Goal: Transaction & Acquisition: Book appointment/travel/reservation

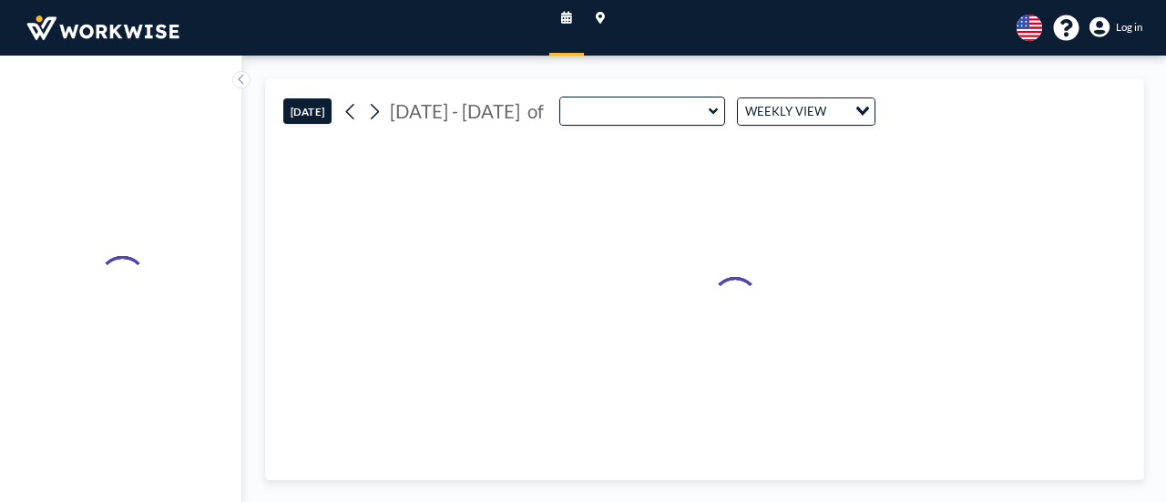
type input "The Broad Training Room"
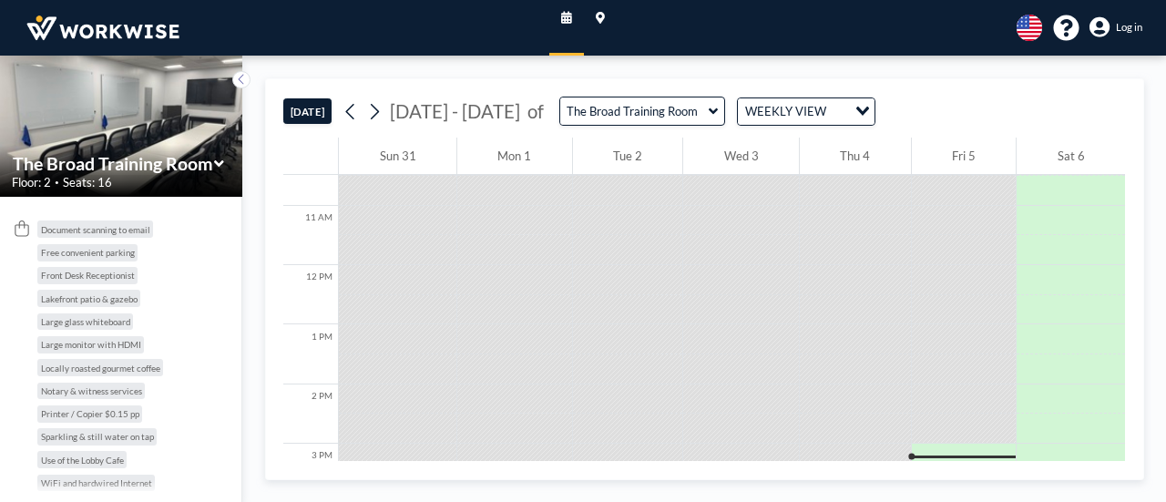
scroll to position [858, 0]
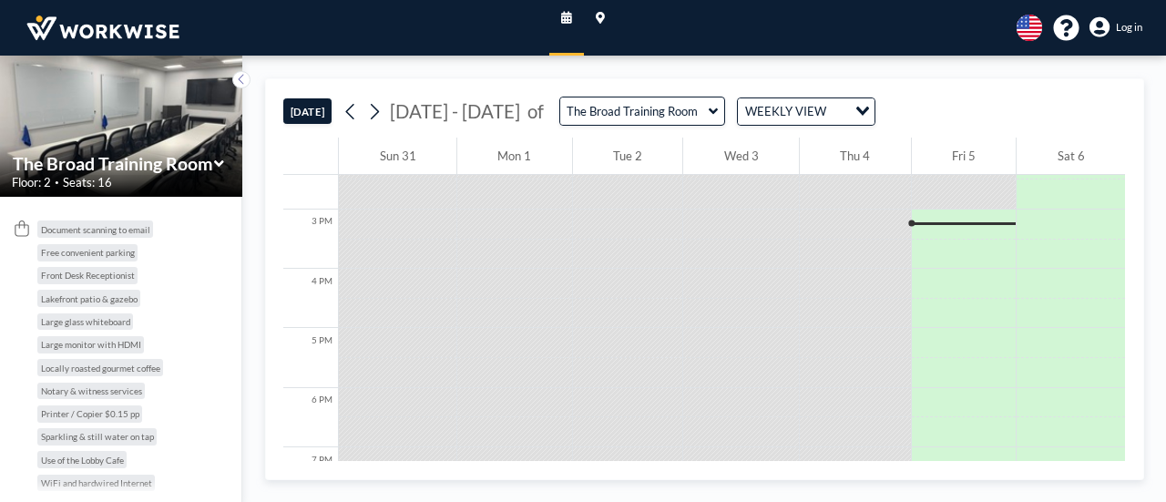
click at [856, 110] on icon "Search for option" at bounding box center [862, 111] width 13 height 9
click at [932, 95] on div "[DATE] [DATE] - [DATE] of The Broad Training Room WEEKLY VIEW Loading..." at bounding box center [703, 108] width 841 height 59
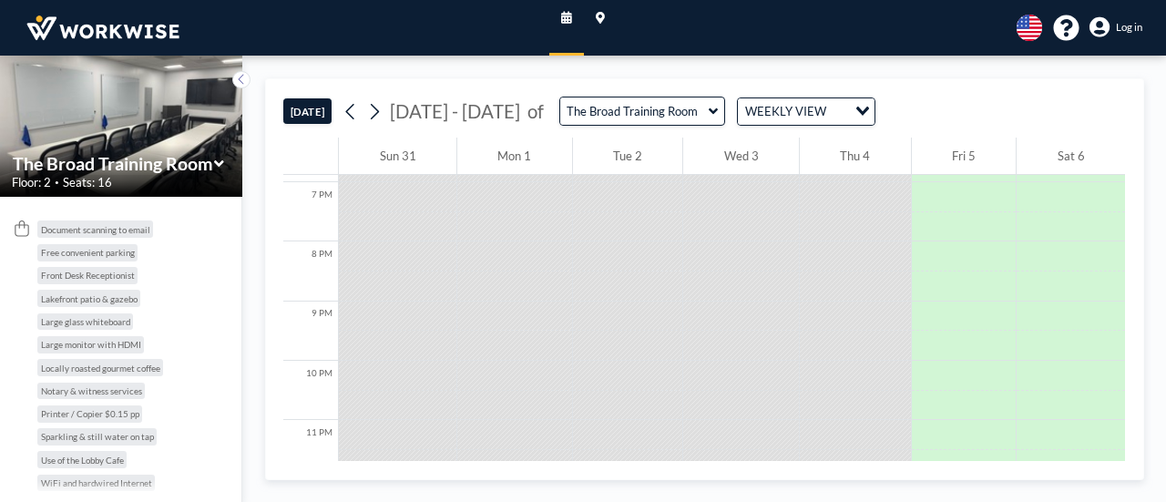
scroll to position [1149, 0]
click at [376, 107] on icon at bounding box center [375, 111] width 8 height 15
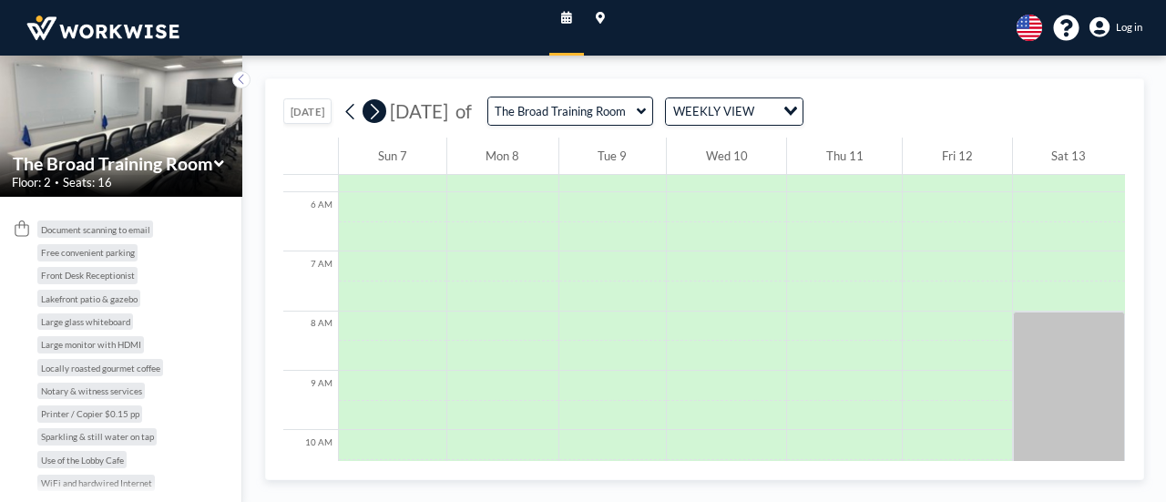
scroll to position [443, 0]
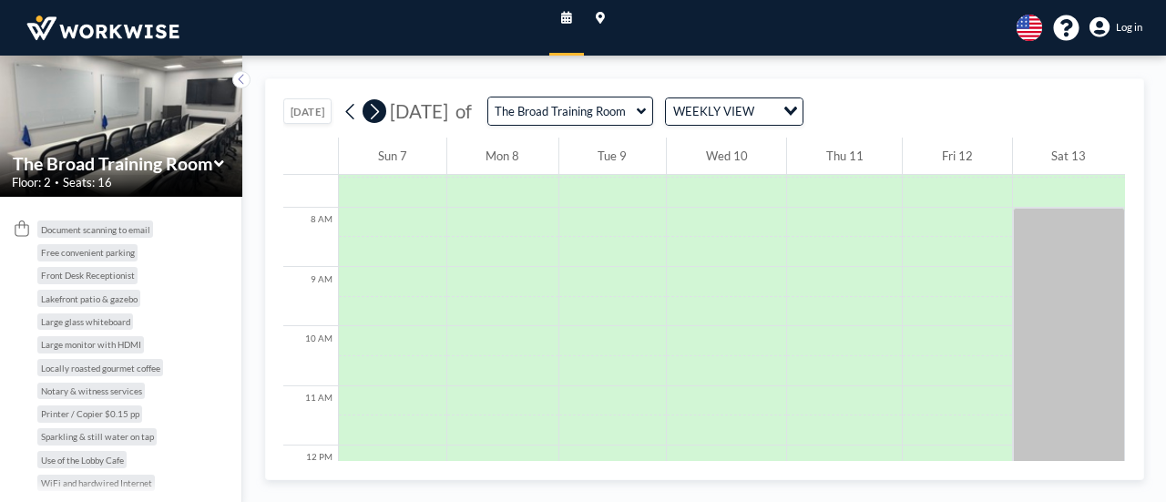
click at [373, 108] on icon at bounding box center [374, 111] width 14 height 22
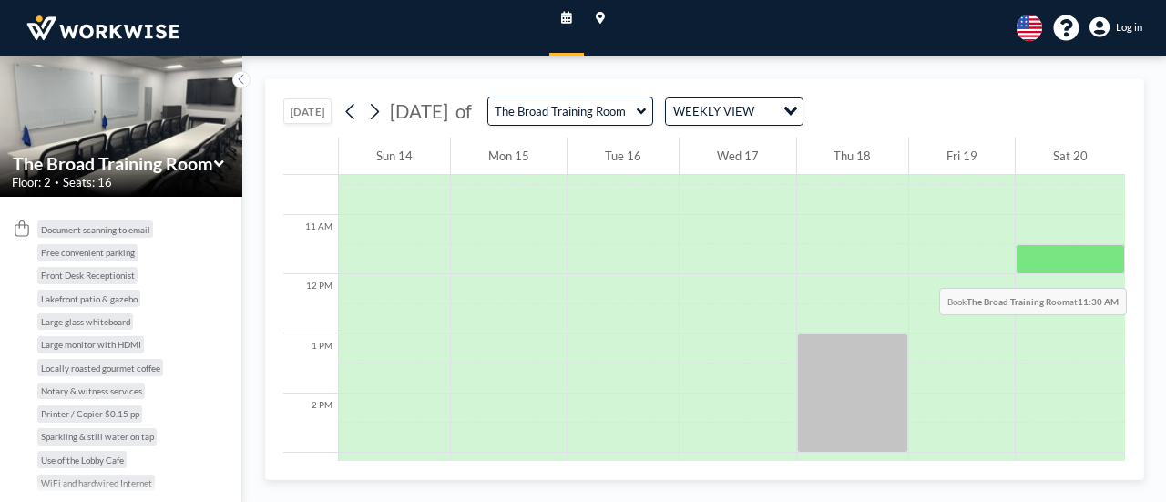
scroll to position [626, 0]
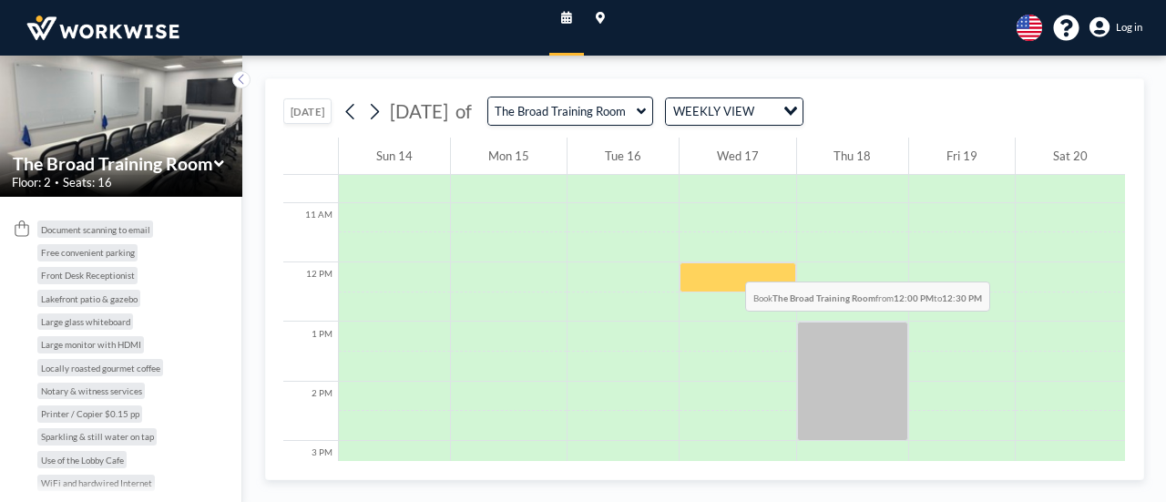
click at [723, 262] on div at bounding box center [737, 277] width 117 height 30
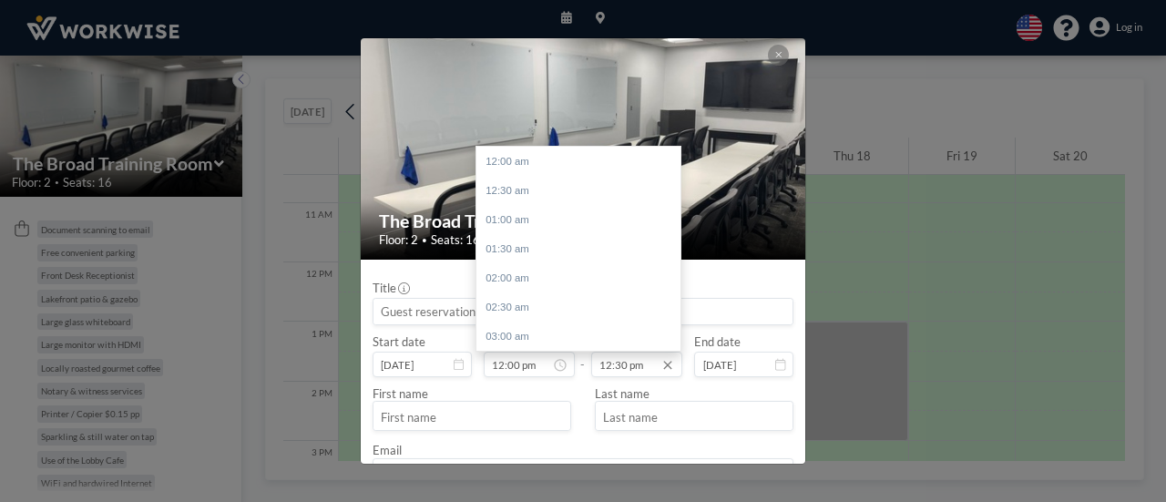
scroll to position [728, 0]
click at [544, 219] on div "01:30 pm" at bounding box center [582, 219] width 213 height 29
type input "01:30 pm"
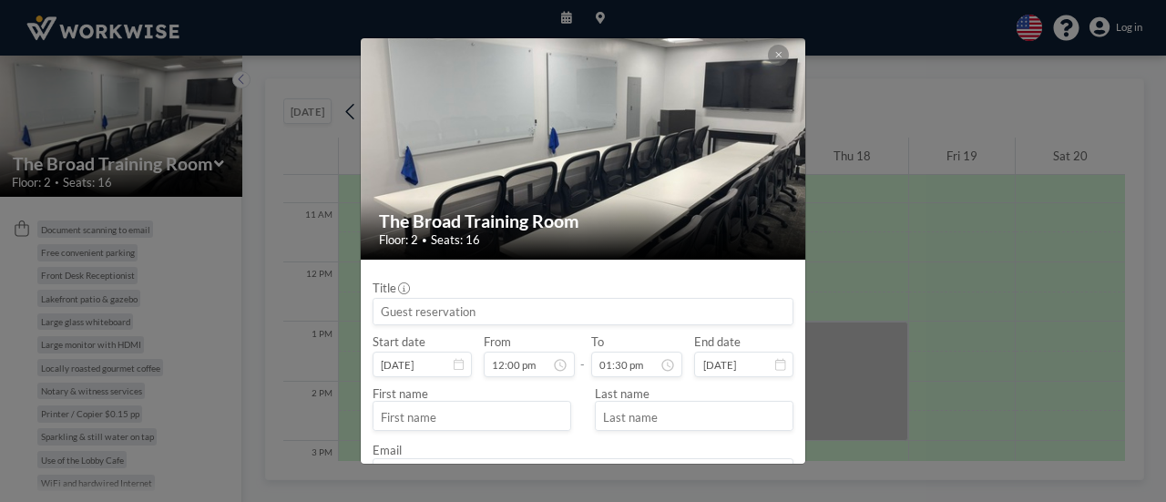
click at [483, 309] on input at bounding box center [582, 311] width 419 height 25
click at [429, 418] on input "text" at bounding box center [471, 417] width 197 height 25
type input "[PERSON_NAME]- 1st Class Real Estate Premier Homes"
type input "[PERSON_NAME]"
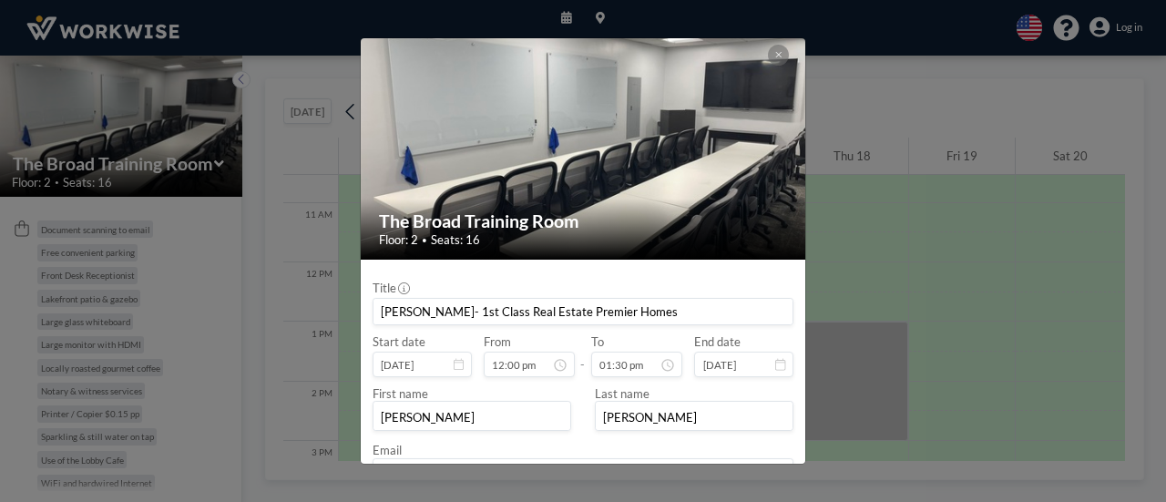
click at [452, 311] on input "[PERSON_NAME]- 1st Class Real Estate Premier Homes" at bounding box center [582, 311] width 419 height 25
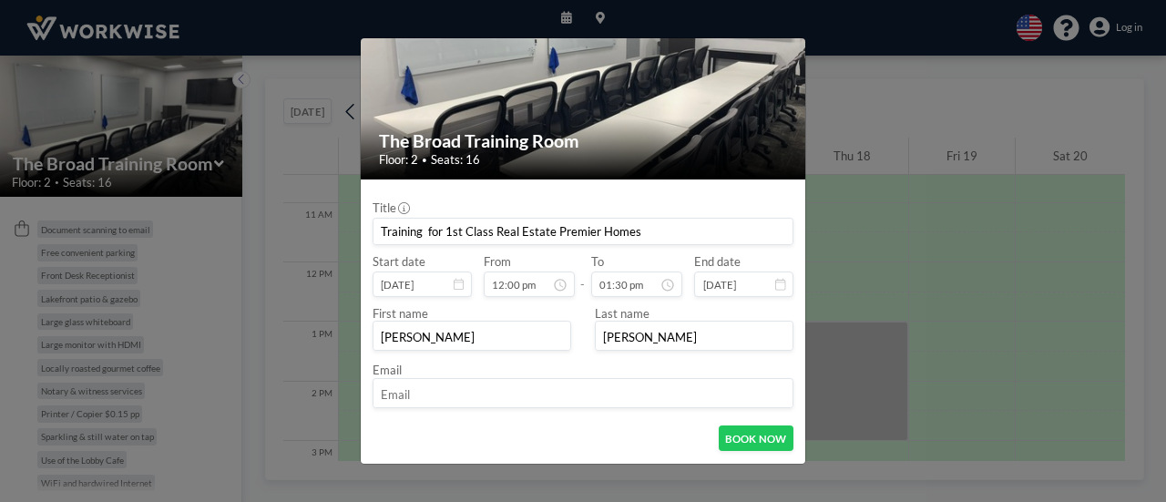
scroll to position [104, 0]
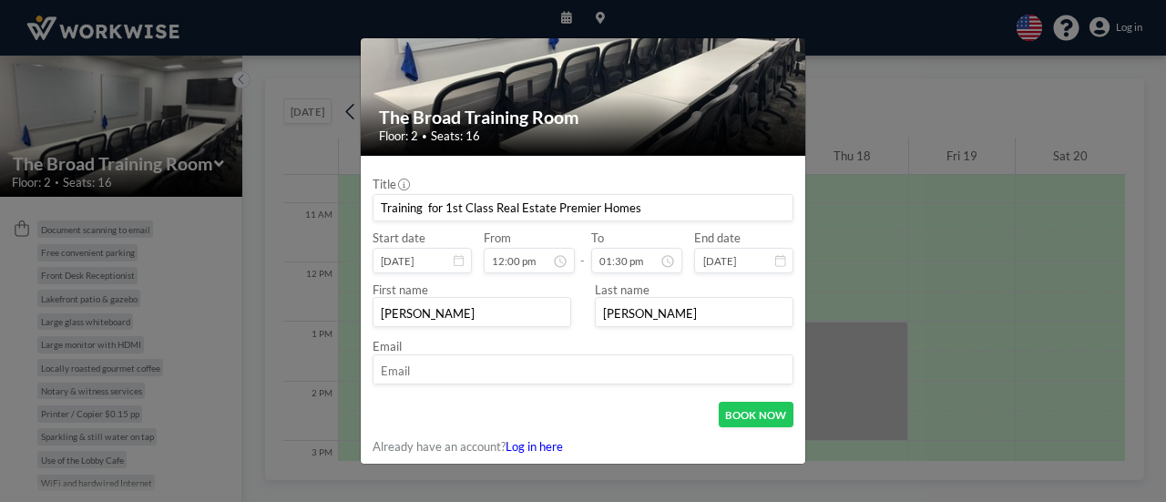
type input "Training for 1st Class Real Estate Premier Homes"
click at [557, 371] on input "email" at bounding box center [582, 370] width 419 height 25
type input "[PERSON_NAME][EMAIL_ADDRESS][PERSON_NAME][DOMAIN_NAME]"
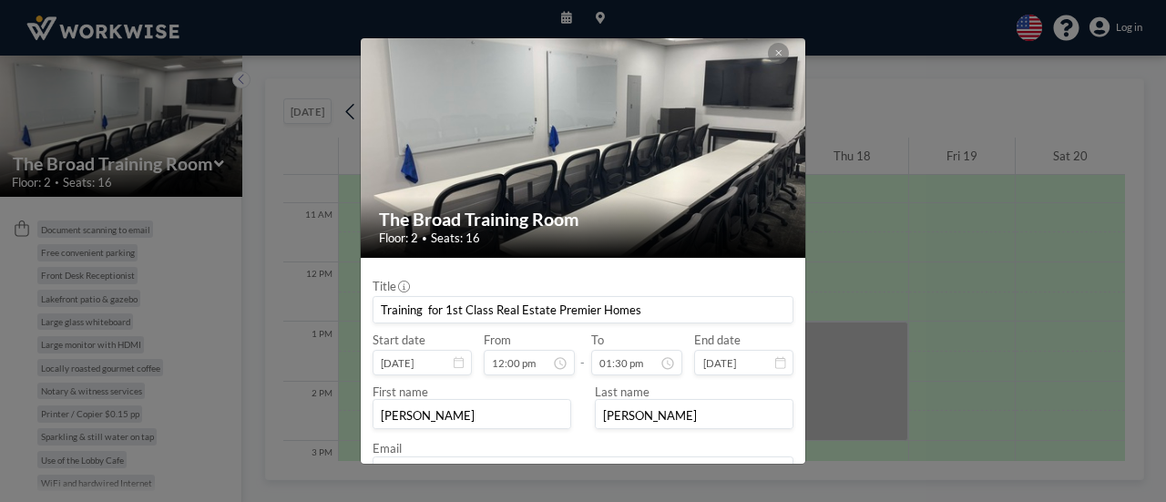
scroll to position [0, 0]
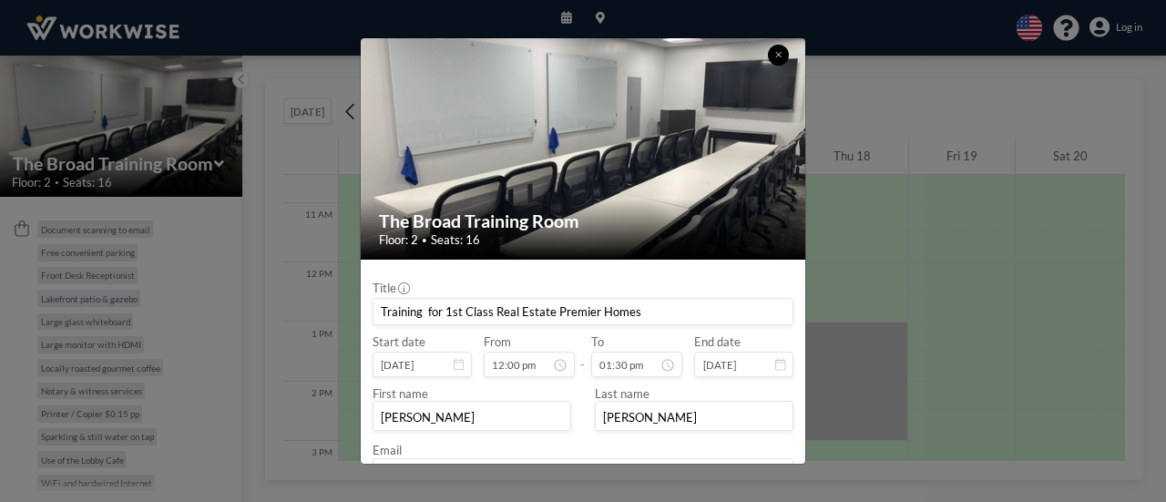
click at [775, 56] on icon at bounding box center [778, 54] width 6 height 9
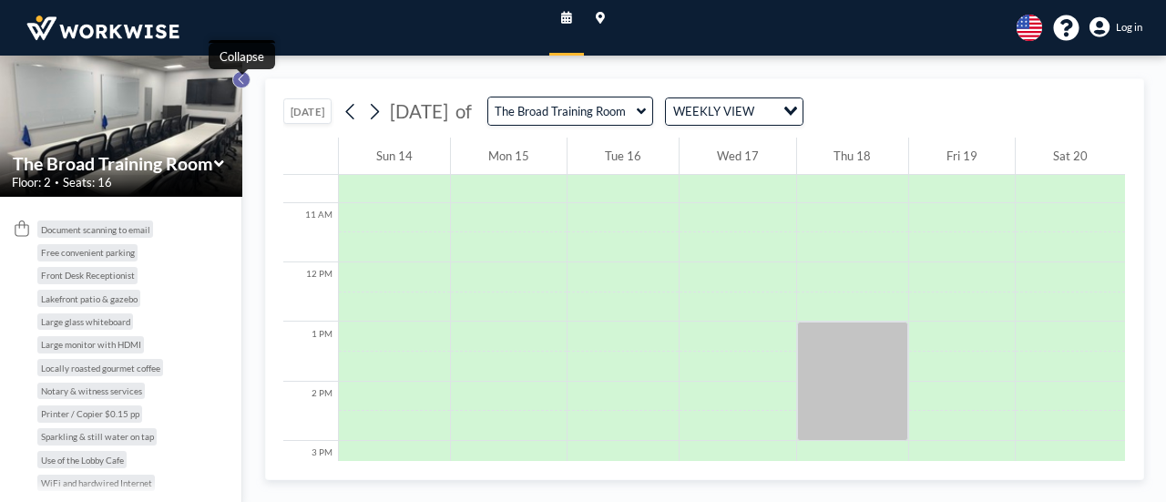
click at [240, 83] on icon at bounding box center [241, 79] width 9 height 15
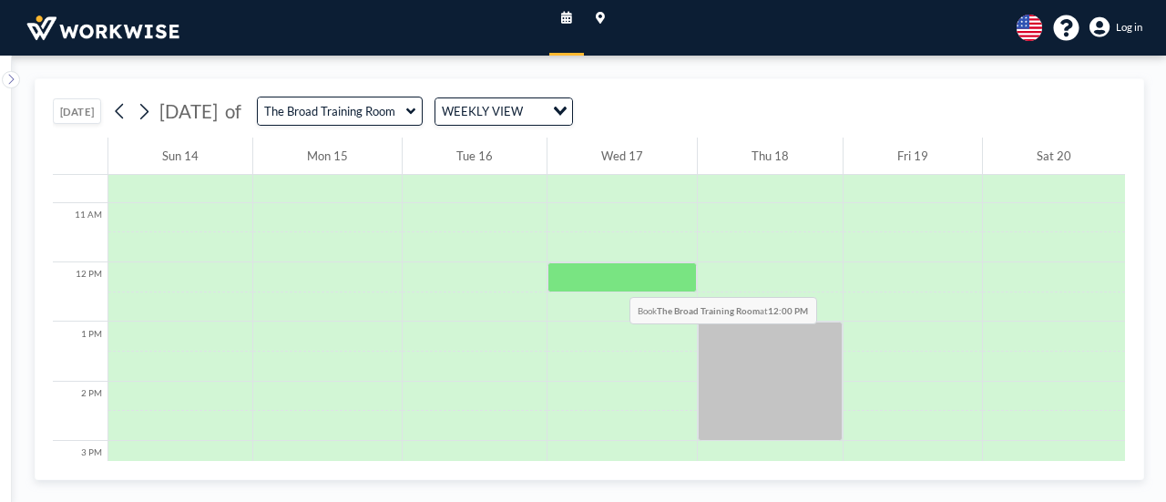
click at [608, 277] on div at bounding box center [621, 277] width 149 height 30
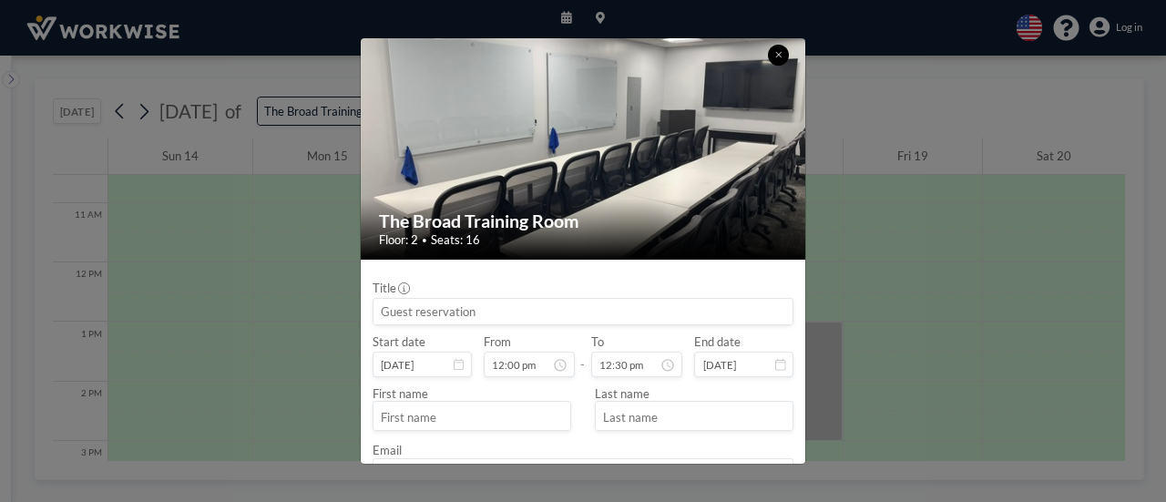
click at [778, 50] on icon at bounding box center [778, 54] width 6 height 9
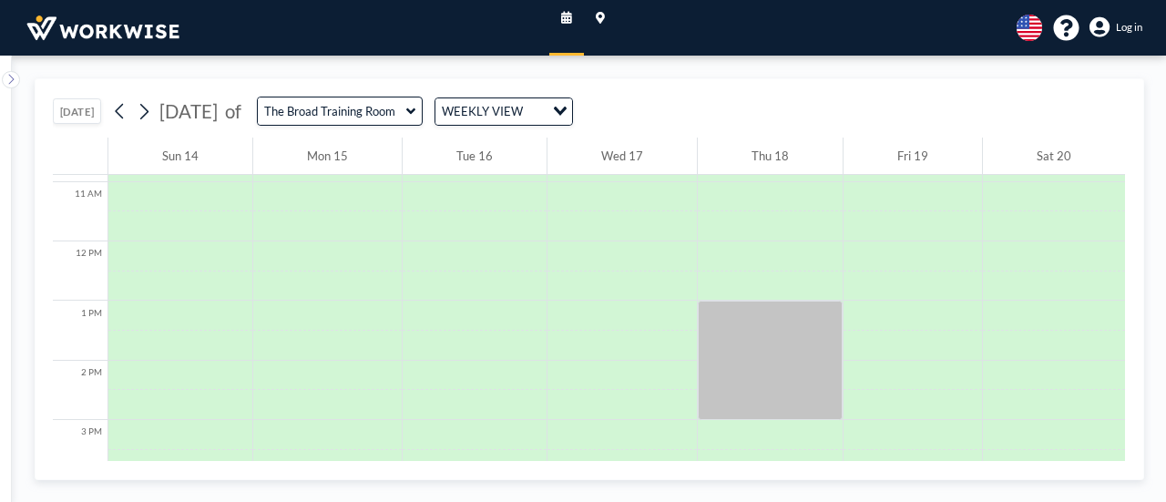
scroll to position [653, 0]
click at [415, 110] on icon at bounding box center [410, 111] width 9 height 6
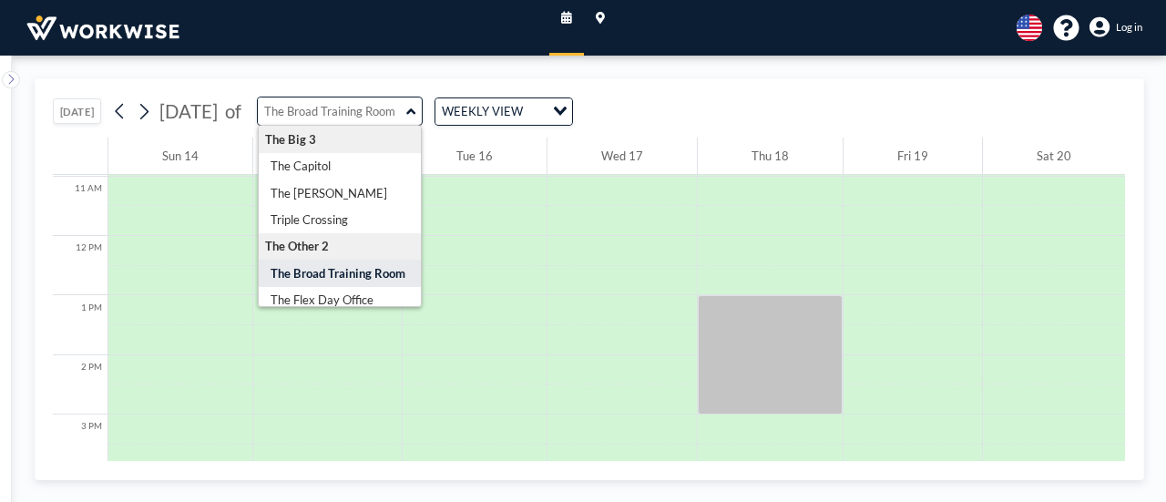
type input "The Broad Training Room"
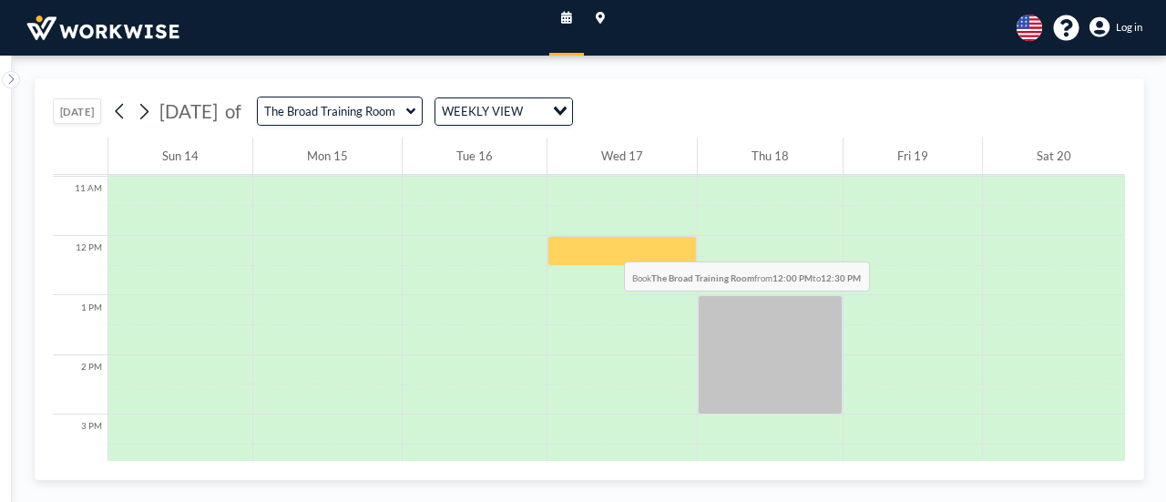
click at [603, 242] on div at bounding box center [621, 251] width 149 height 30
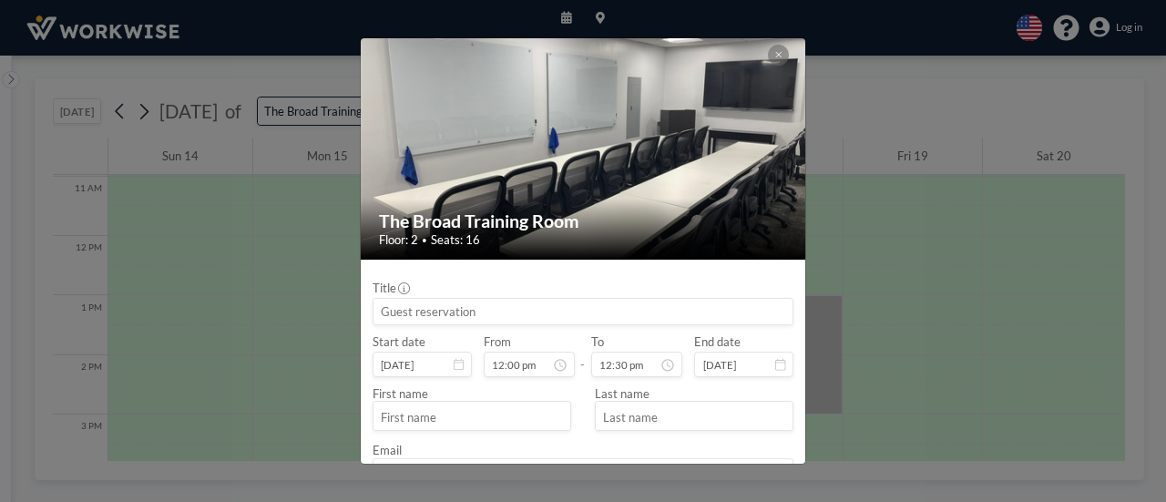
click at [566, 312] on input at bounding box center [582, 311] width 419 height 25
click at [637, 362] on input "12:30 pm" at bounding box center [636, 363] width 91 height 25
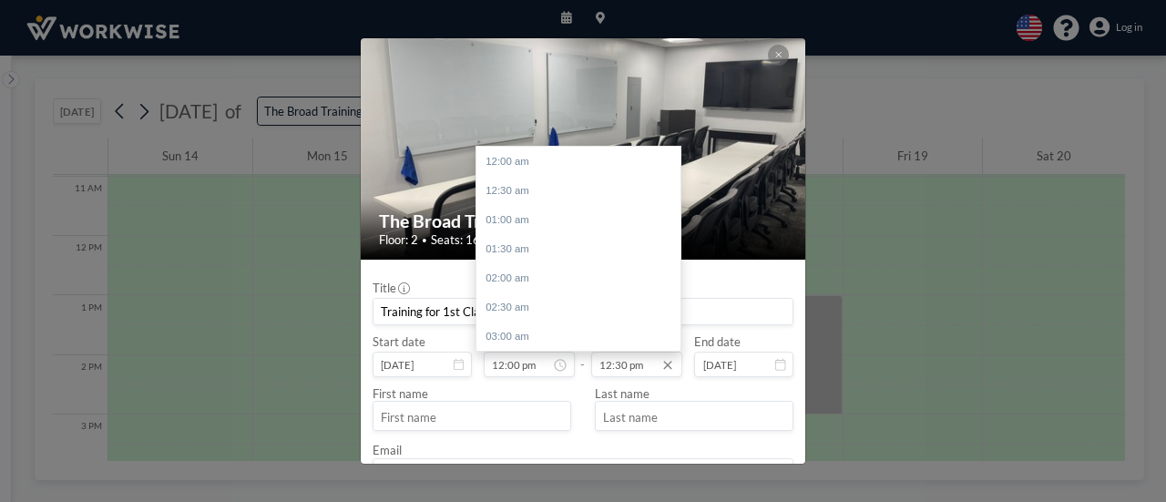
scroll to position [728, 0]
click at [537, 220] on div "01:30 pm" at bounding box center [582, 219] width 213 height 29
type input "Training for 1st Class Real Estate Premier Homes"
type input "01:30 pm"
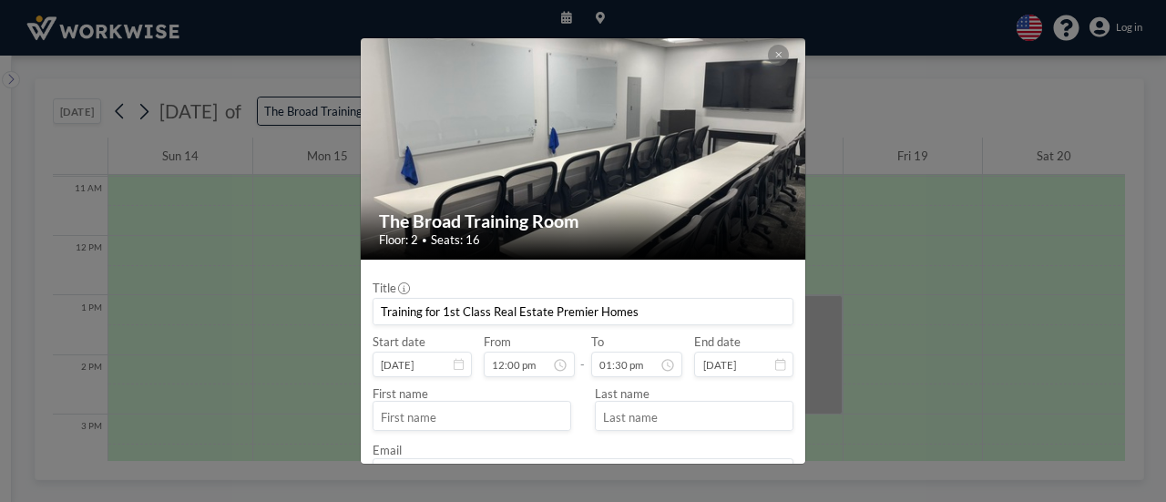
click at [496, 418] on input "text" at bounding box center [471, 417] width 197 height 25
type input "[PERSON_NAME]"
type input "h"
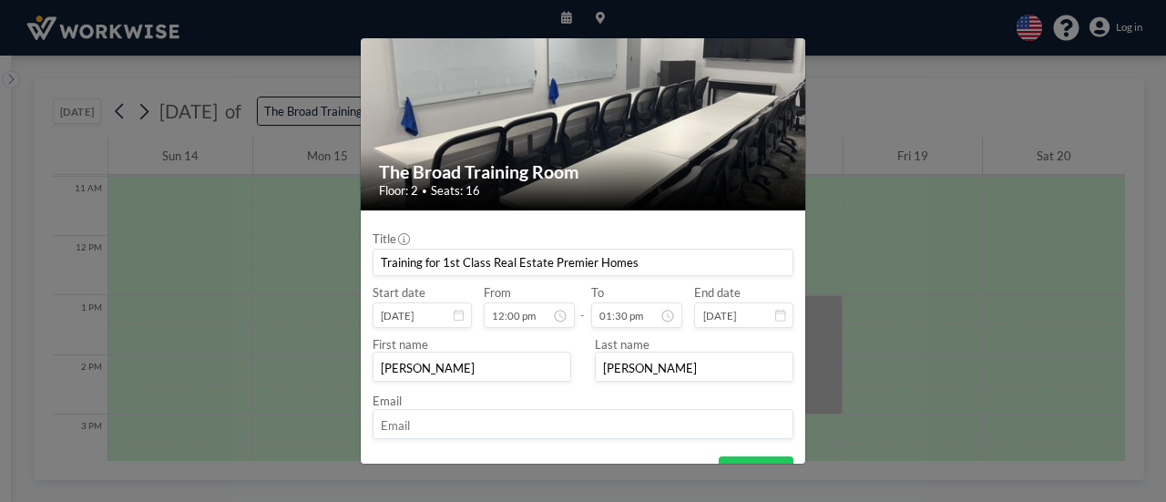
scroll to position [104, 0]
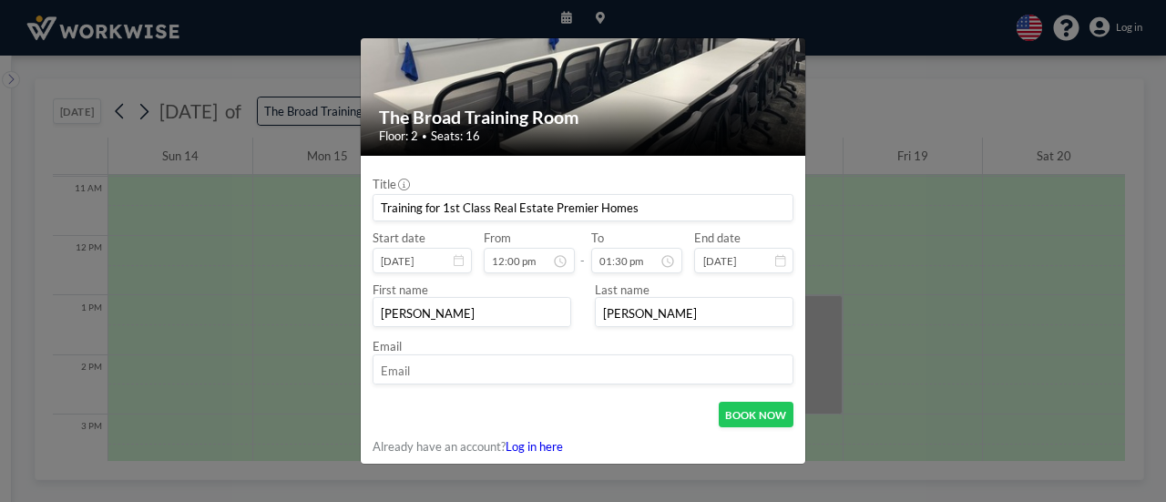
type input "[PERSON_NAME]"
click at [459, 372] on input "email" at bounding box center [582, 370] width 419 height 25
type input "[PERSON_NAME][EMAIL_ADDRESS][PERSON_NAME][DOMAIN_NAME]"
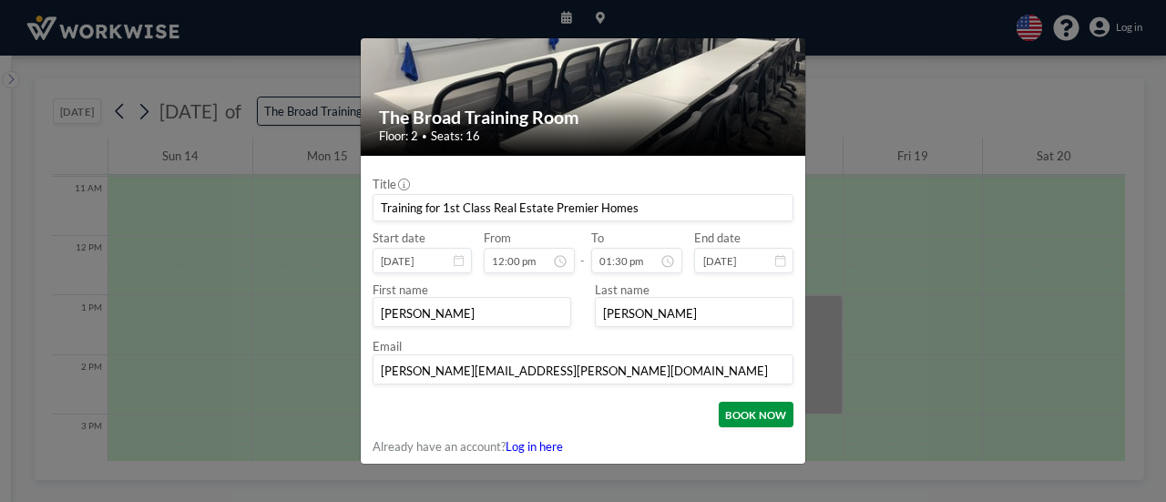
click at [753, 423] on button "BOOK NOW" at bounding box center [755, 414] width 75 height 25
